Goal: Task Accomplishment & Management: Manage account settings

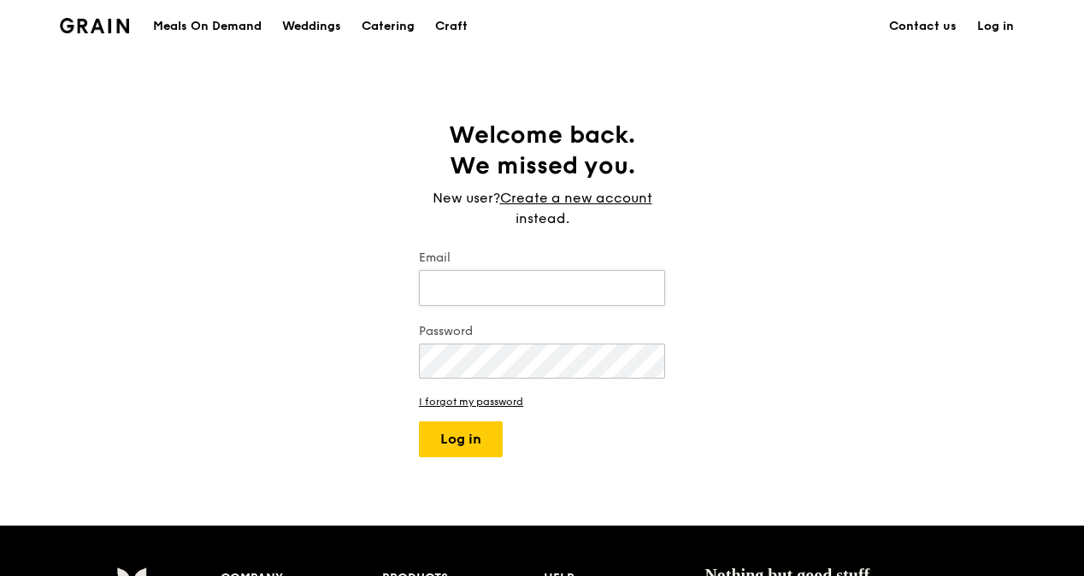
click at [547, 283] on input "Email" at bounding box center [542, 288] width 246 height 36
type input "[EMAIL_ADDRESS][DOMAIN_NAME]"
click at [419, 421] on button "Log in" at bounding box center [461, 439] width 84 height 36
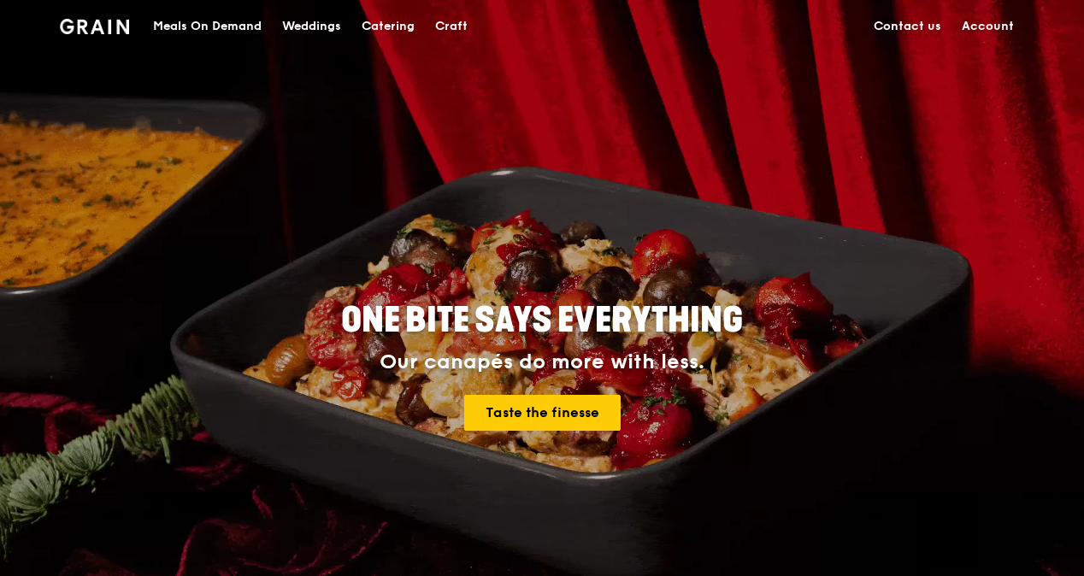
click at [982, 21] on link "Account" at bounding box center [987, 26] width 73 height 51
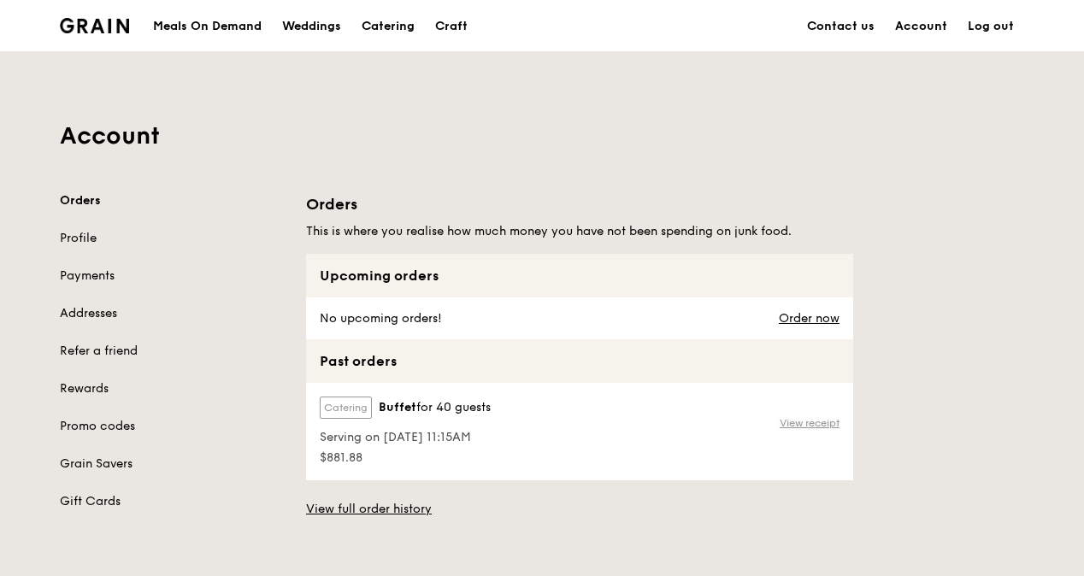
click at [804, 429] on link "View receipt" at bounding box center [809, 423] width 60 height 14
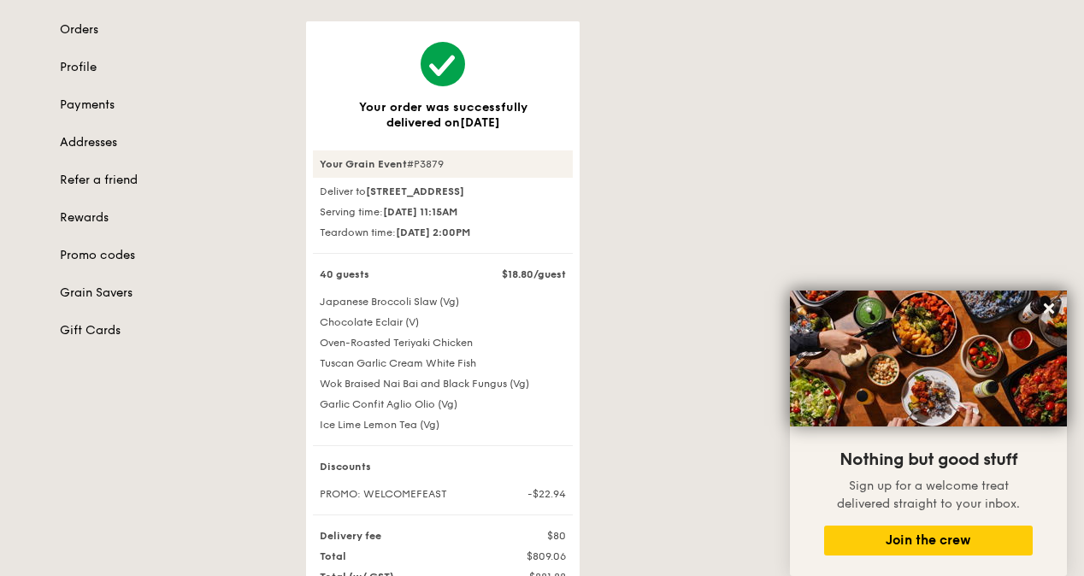
scroll to position [256, 0]
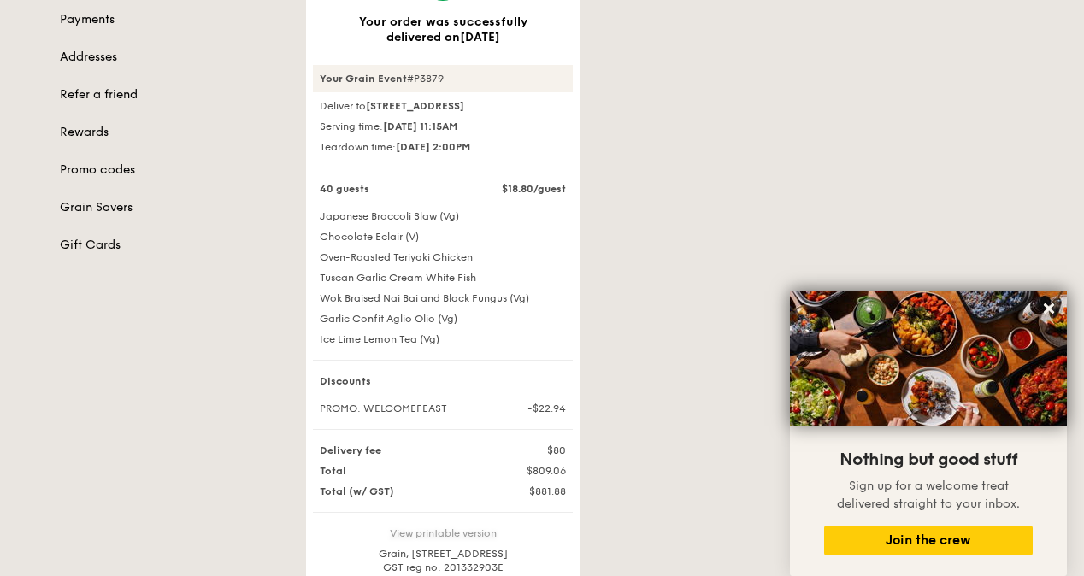
click at [464, 539] on link "View printable version" at bounding box center [443, 533] width 107 height 12
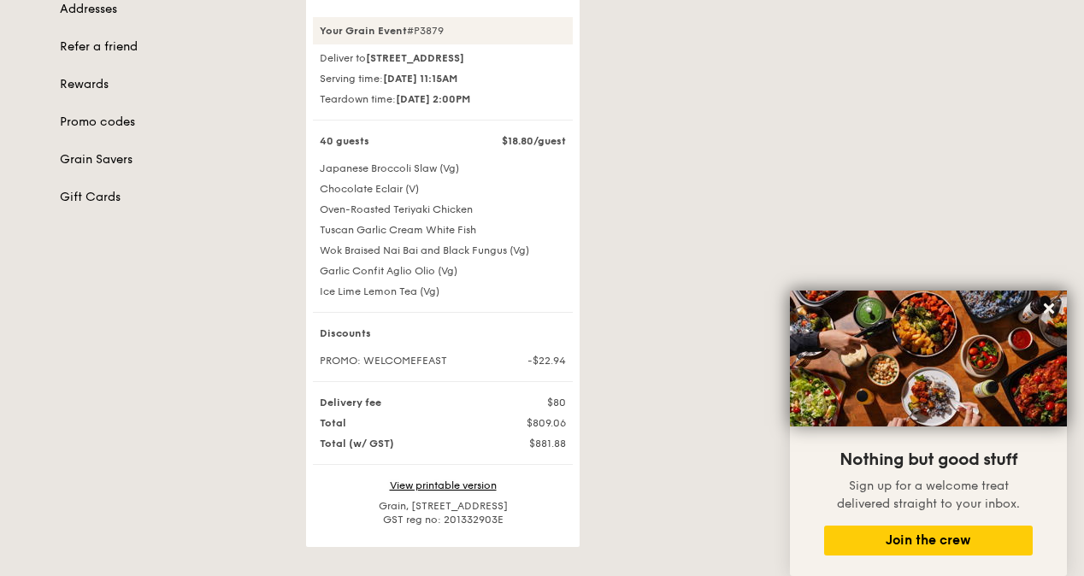
scroll to position [342, 0]
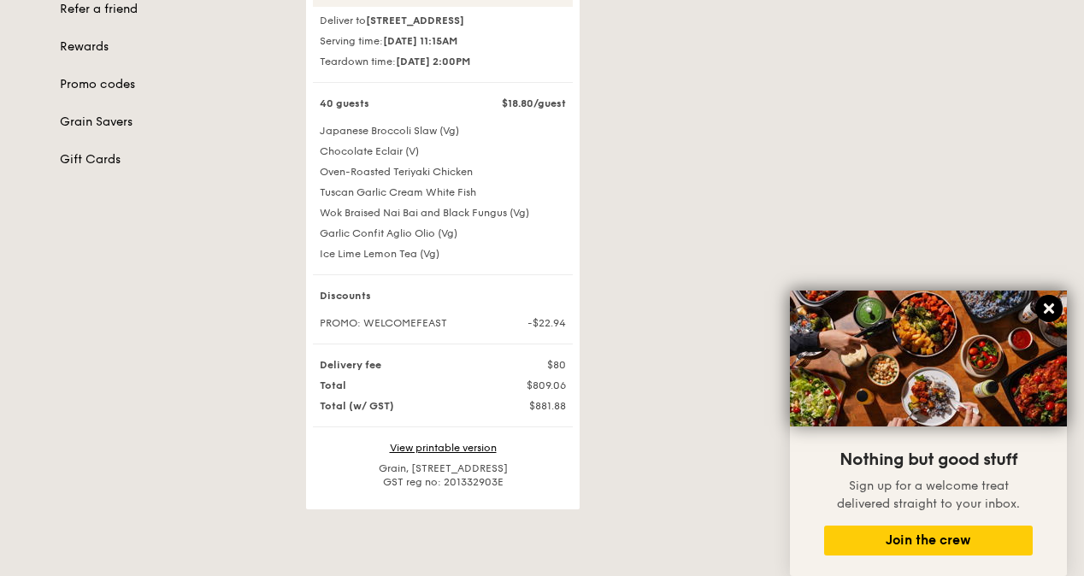
click at [1044, 309] on icon at bounding box center [1048, 308] width 15 height 15
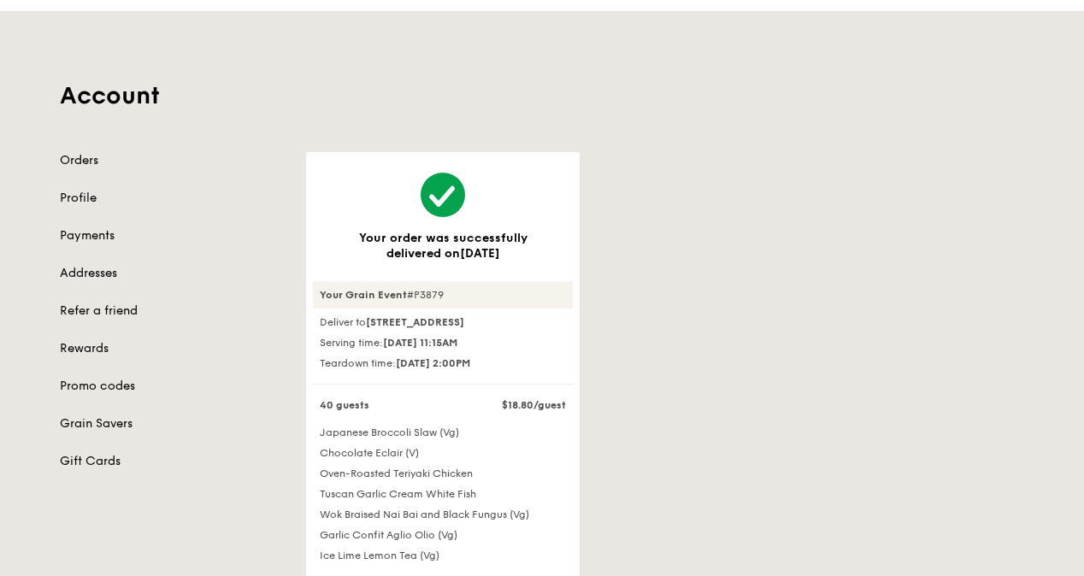
scroll to position [0, 0]
